Goal: Information Seeking & Learning: Learn about a topic

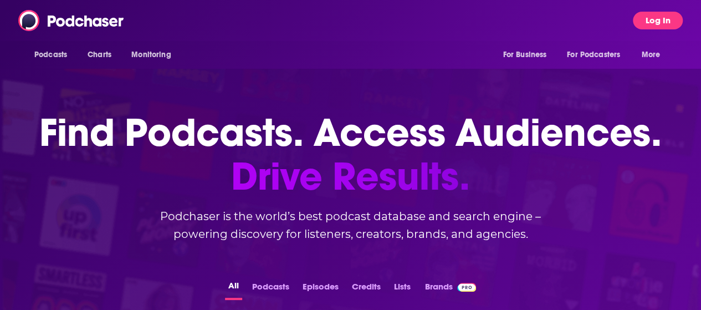
click at [651, 17] on button "Log In" at bounding box center [658, 21] width 50 height 18
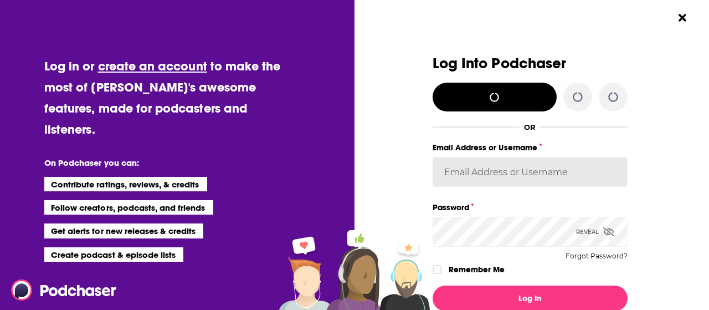
type input "[PERSON_NAME][EMAIL_ADDRESS][PERSON_NAME][DOMAIN_NAME]"
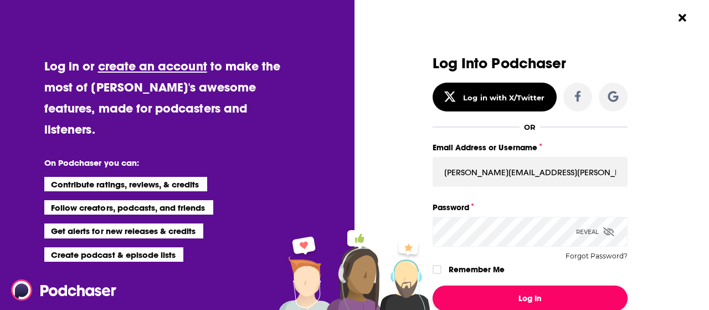
click at [535, 298] on button "Log In" at bounding box center [530, 297] width 195 height 25
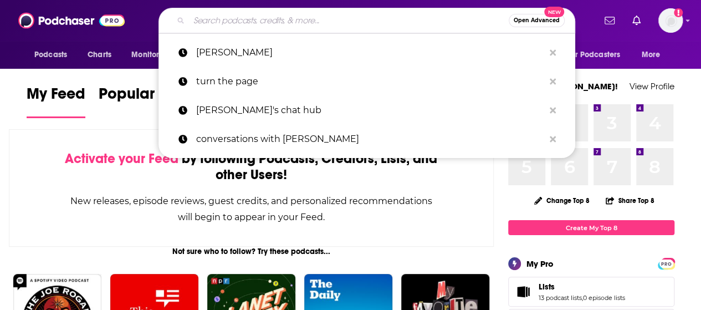
click at [241, 26] on input "Search podcasts, credits, & more..." at bounding box center [349, 21] width 320 height 18
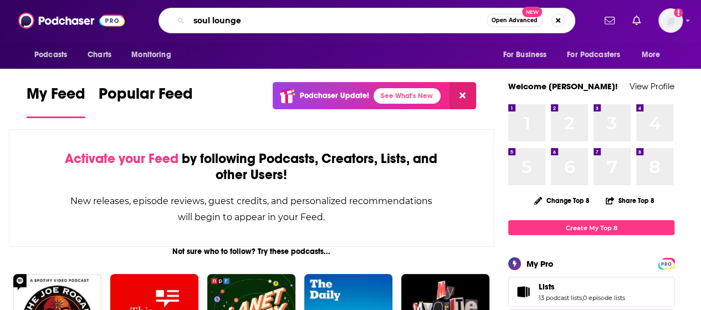
type input "soul lounge"
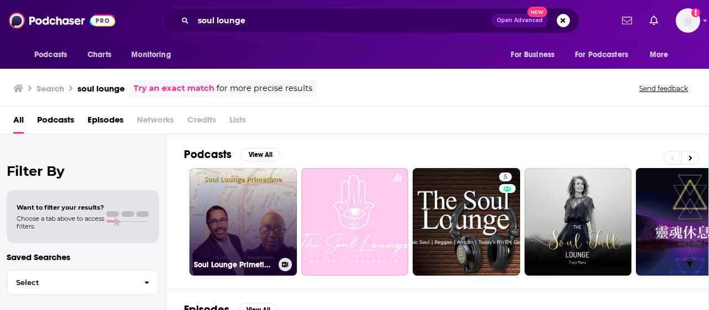
click at [244, 180] on link "Soul Lounge Primetime" at bounding box center [244, 222] width 108 height 108
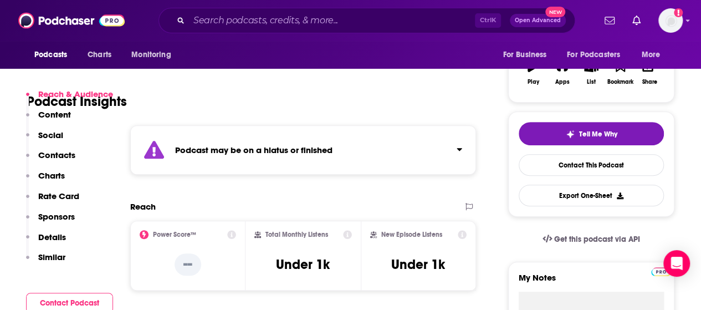
scroll to position [111, 0]
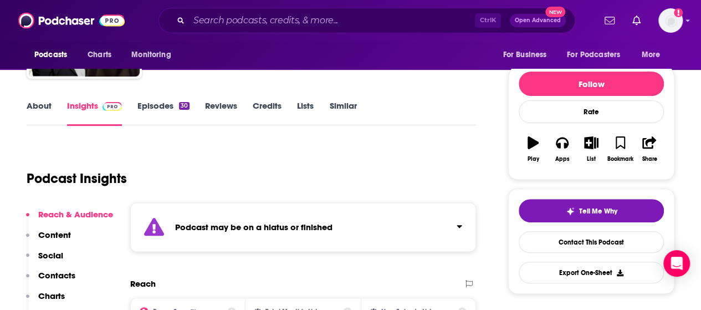
click at [160, 103] on link "Episodes 30" at bounding box center [163, 112] width 52 height 25
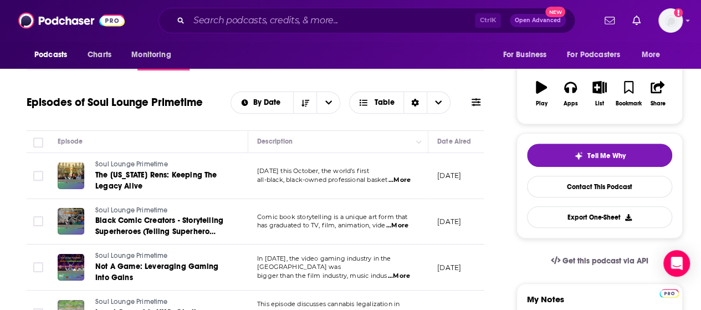
scroll to position [55, 0]
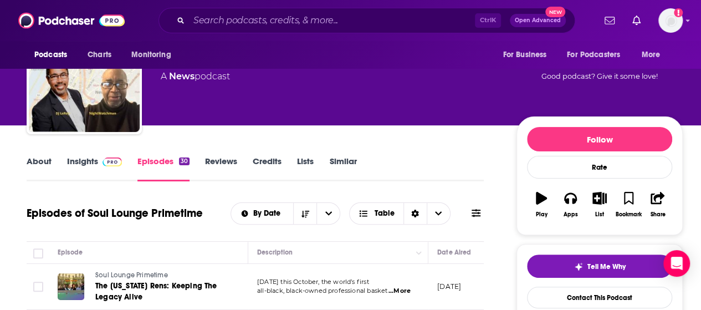
click at [45, 163] on link "About" at bounding box center [39, 168] width 25 height 25
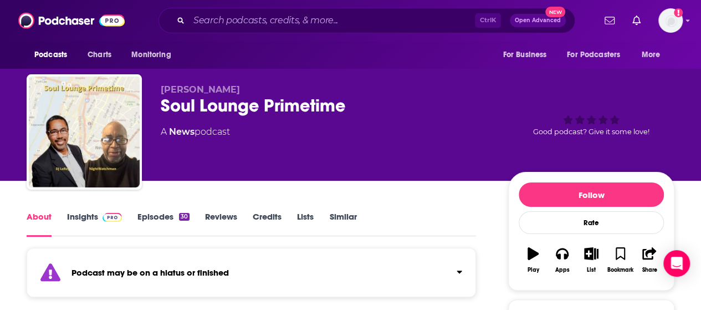
click at [93, 219] on link "Insights" at bounding box center [94, 223] width 55 height 25
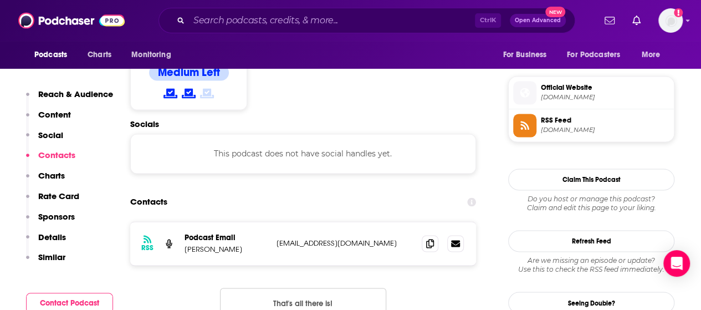
scroll to position [831, 0]
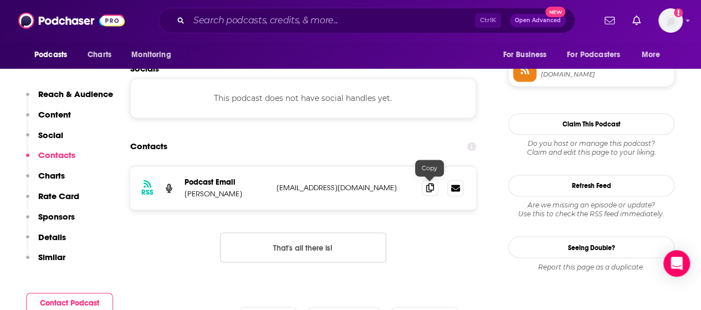
click at [430, 188] on icon at bounding box center [430, 187] width 8 height 9
click at [433, 192] on span at bounding box center [430, 187] width 17 height 17
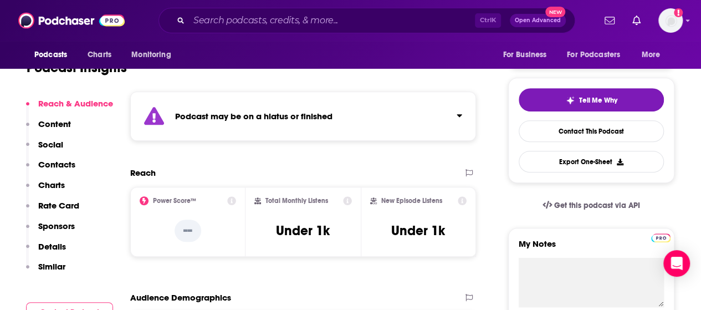
scroll to position [0, 0]
